Goal: Task Accomplishment & Management: Manage account settings

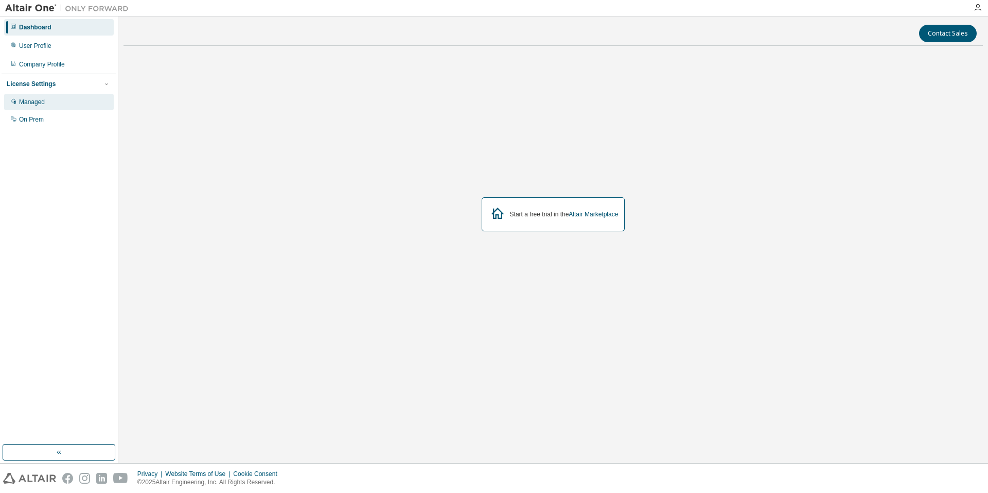
click at [41, 109] on div "Managed" at bounding box center [59, 102] width 110 height 16
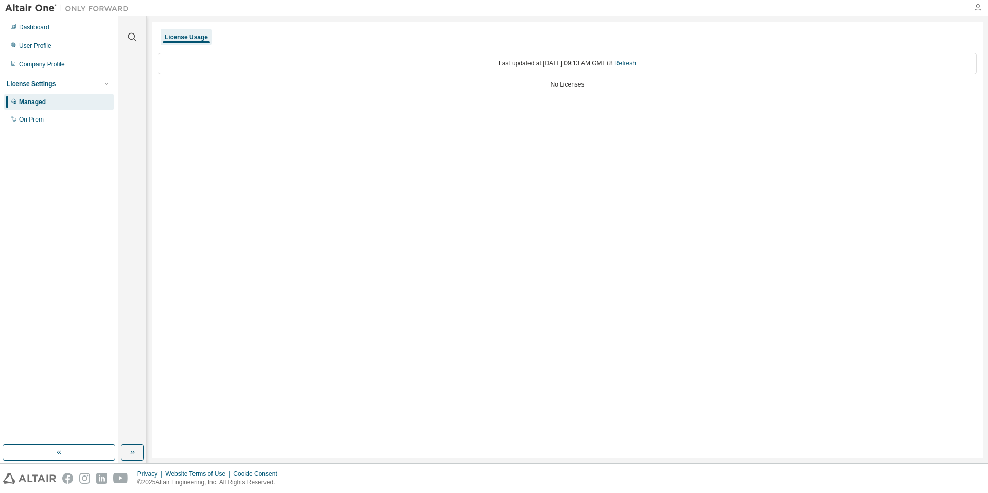
click at [979, 6] on icon "button" at bounding box center [978, 8] width 8 height 8
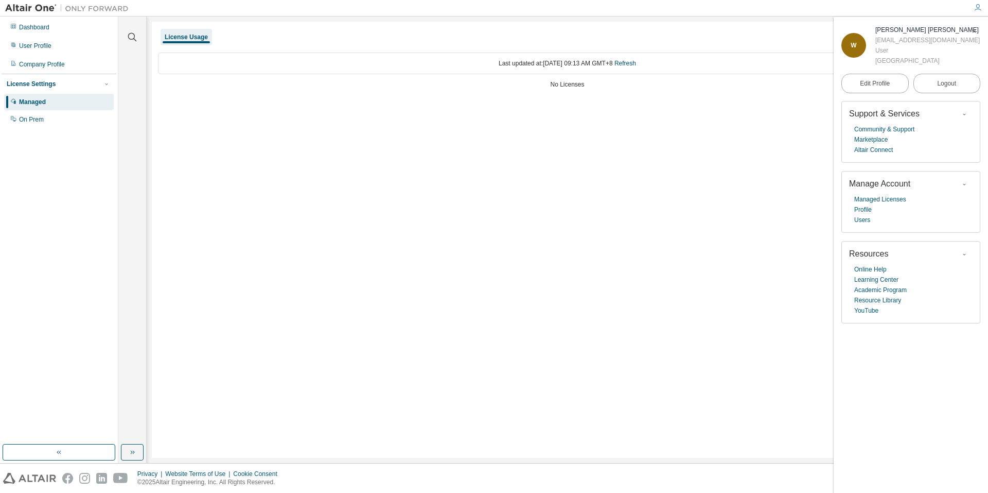
click at [864, 49] on div "W" at bounding box center [854, 45] width 25 height 25
click at [924, 42] on div "111354001@g.nccu.edu.tw" at bounding box center [928, 40] width 105 height 10
click at [891, 79] on link "Edit Profile" at bounding box center [875, 84] width 67 height 20
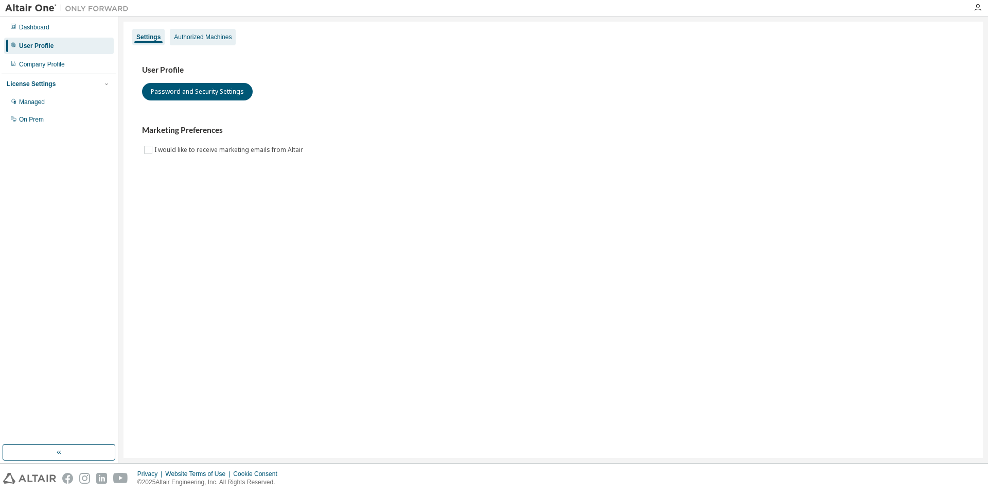
click at [186, 37] on div "Authorized Machines" at bounding box center [203, 37] width 58 height 8
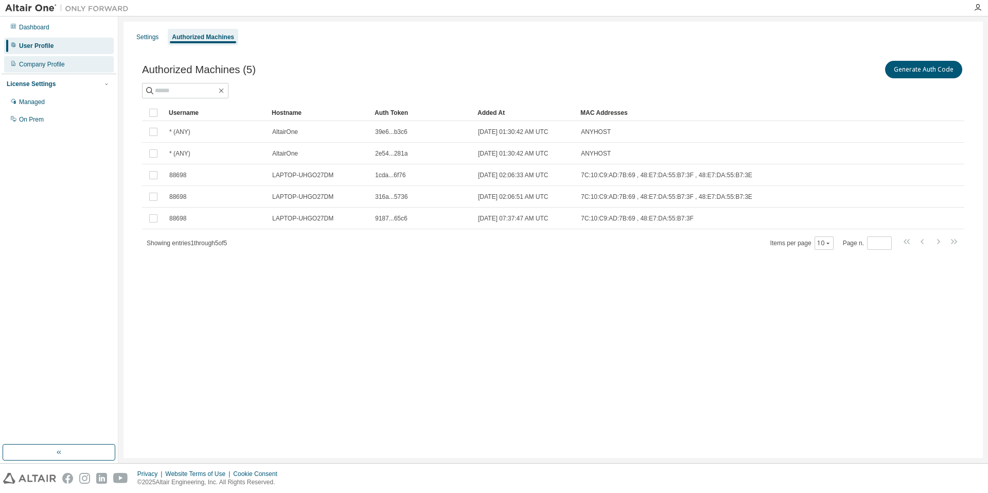
click at [86, 62] on div "Company Profile" at bounding box center [59, 64] width 110 height 16
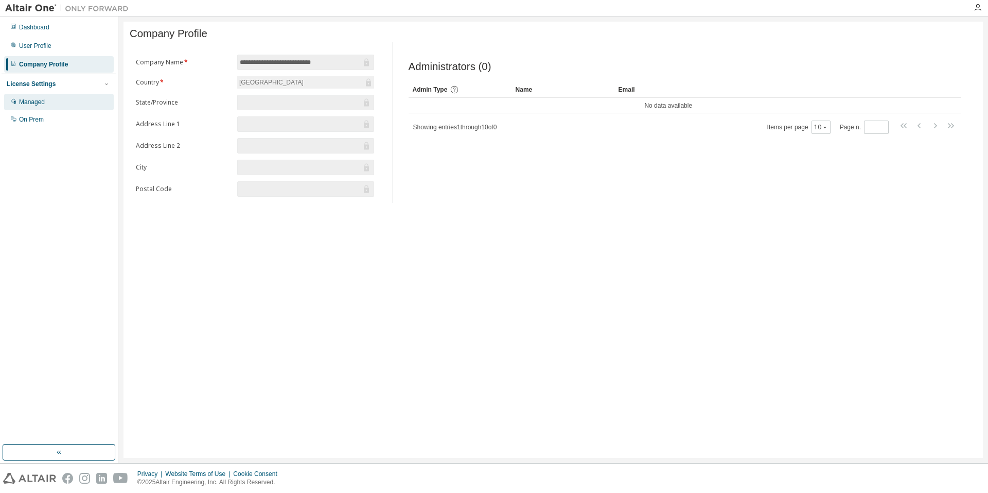
click at [79, 108] on div "Managed" at bounding box center [59, 102] width 110 height 16
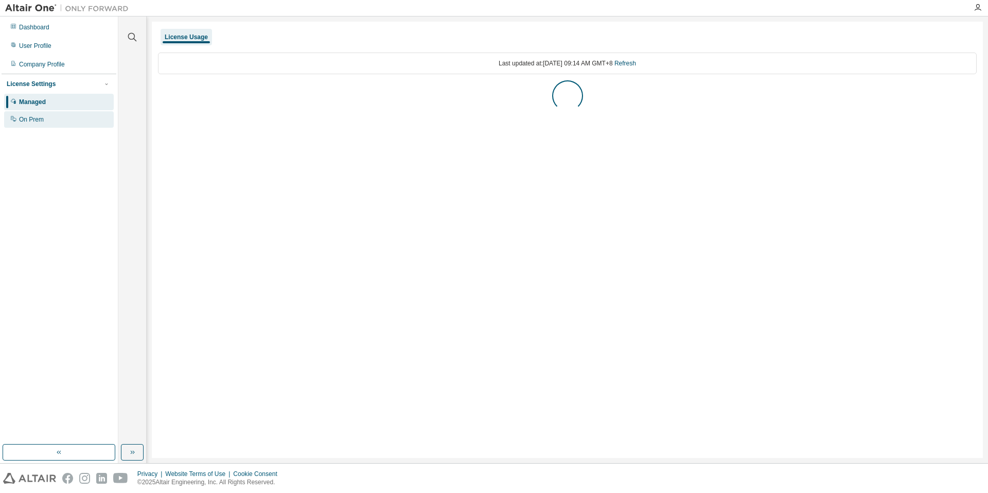
click at [77, 123] on div "On Prem" at bounding box center [59, 119] width 110 height 16
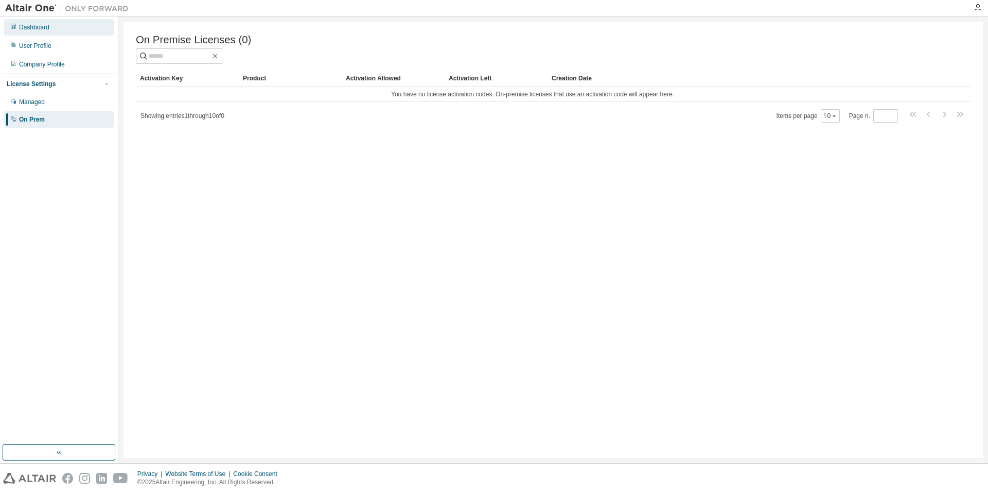
click at [49, 21] on div "Dashboard" at bounding box center [59, 27] width 110 height 16
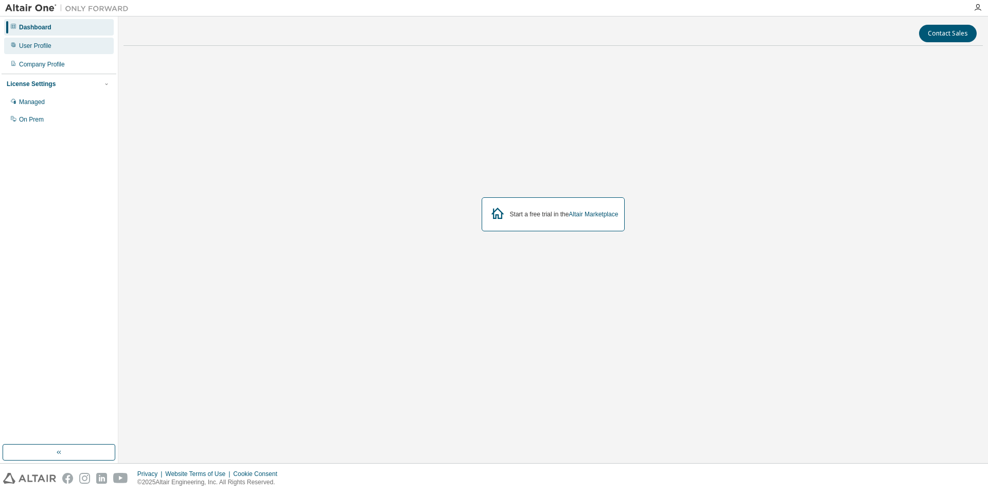
click at [53, 44] on div "User Profile" at bounding box center [59, 46] width 110 height 16
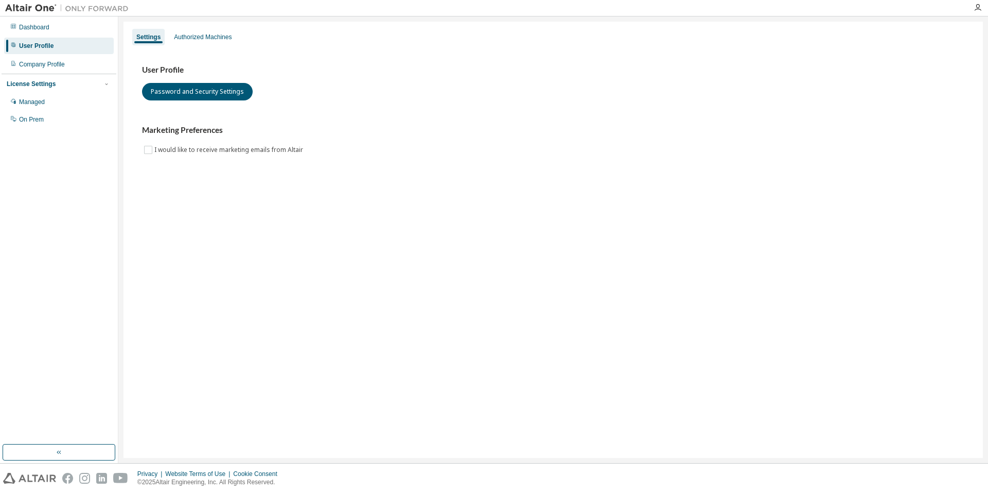
click at [241, 34] on div "Settings Authorized Machines" at bounding box center [553, 37] width 847 height 19
click at [215, 35] on div "Authorized Machines" at bounding box center [203, 37] width 58 height 8
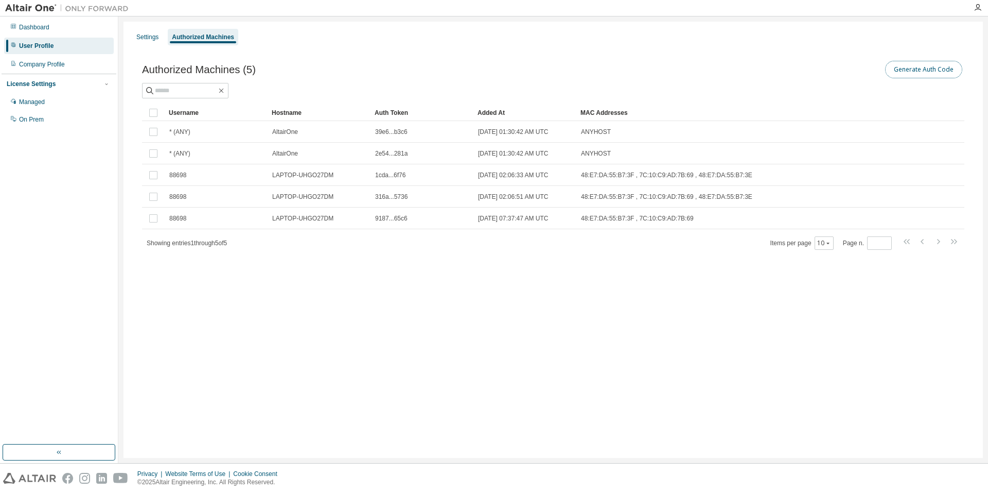
click at [934, 73] on button "Generate Auth Code" at bounding box center [924, 70] width 77 height 18
